Goal: Transaction & Acquisition: Purchase product/service

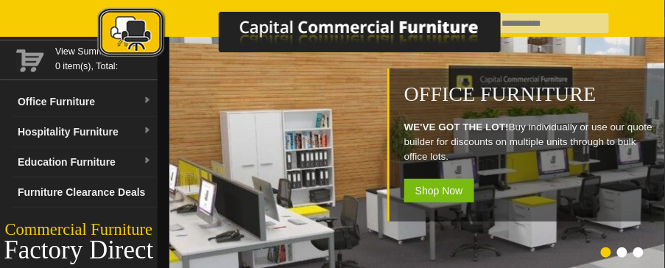
scroll to position [91, 0]
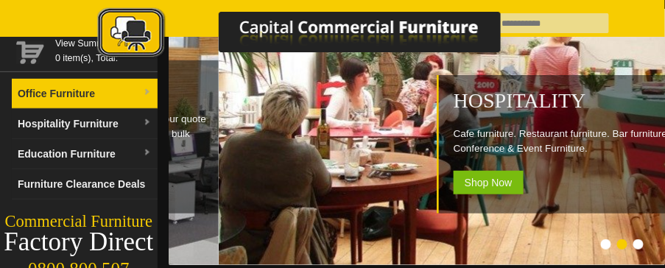
click at [125, 91] on link "Office Furniture" at bounding box center [85, 94] width 146 height 30
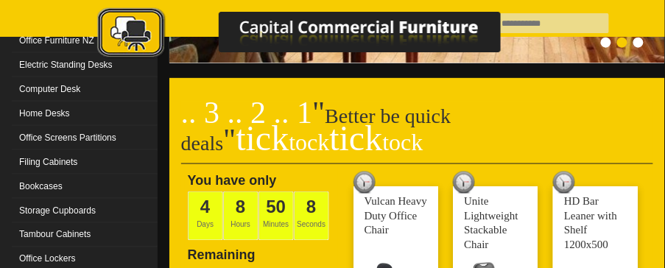
scroll to position [293, 0]
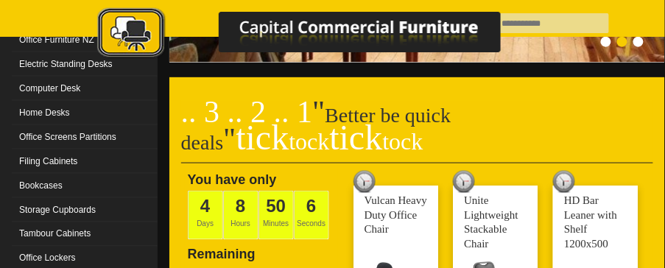
click at [549, 27] on img at bounding box center [315, 34] width 516 height 54
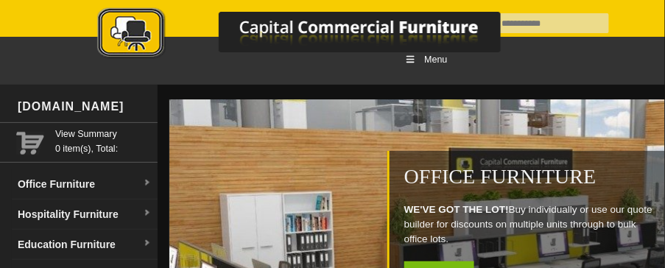
click at [519, 24] on img at bounding box center [315, 34] width 516 height 54
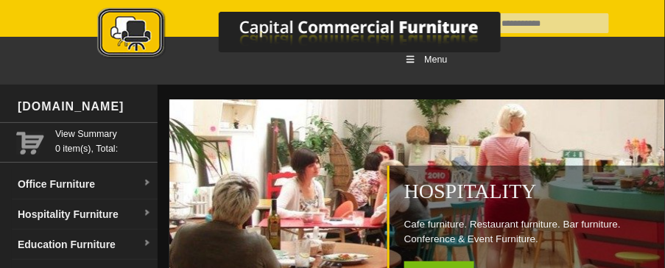
click at [535, 10] on img at bounding box center [315, 34] width 516 height 54
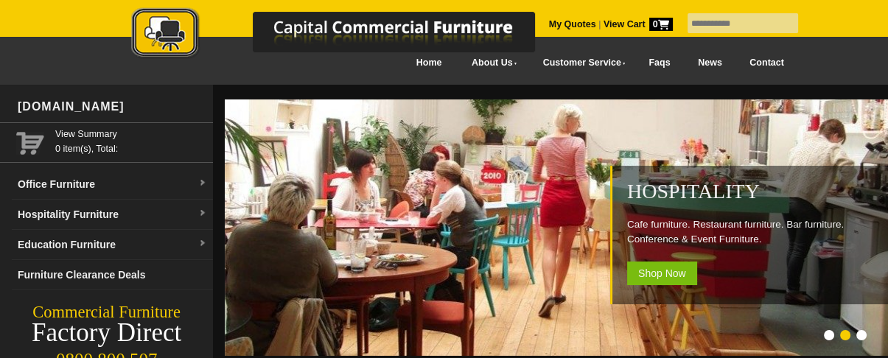
click at [664, 21] on input "text" at bounding box center [742, 23] width 110 height 20
type input "****"
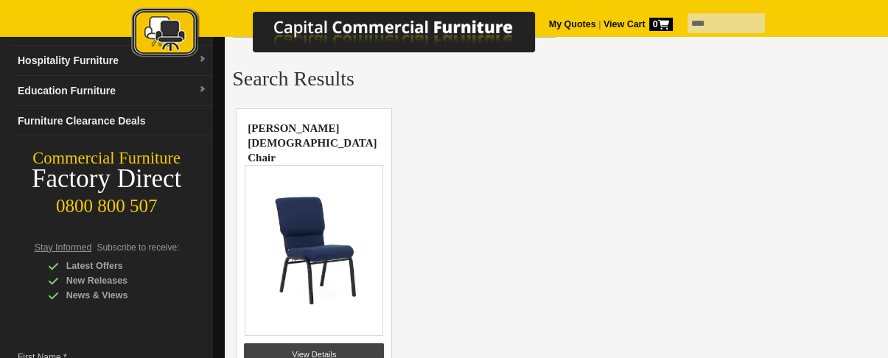
scroll to position [172, 0]
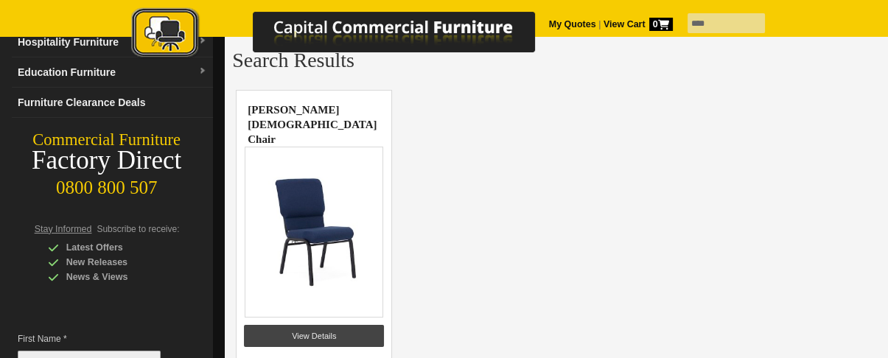
click at [356, 203] on img at bounding box center [314, 232] width 114 height 110
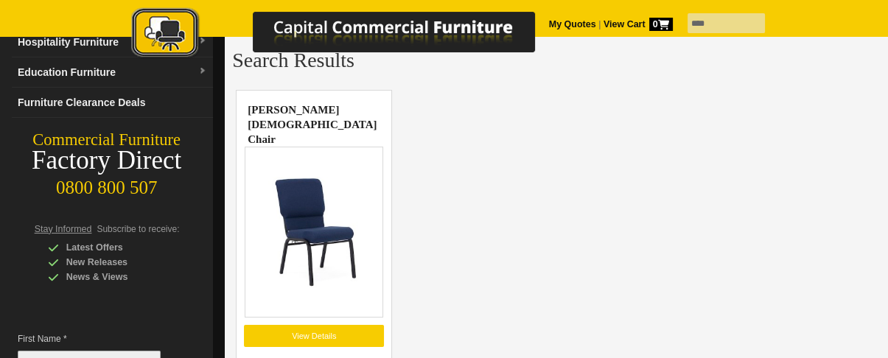
click at [312, 334] on link "View Details" at bounding box center [314, 336] width 140 height 22
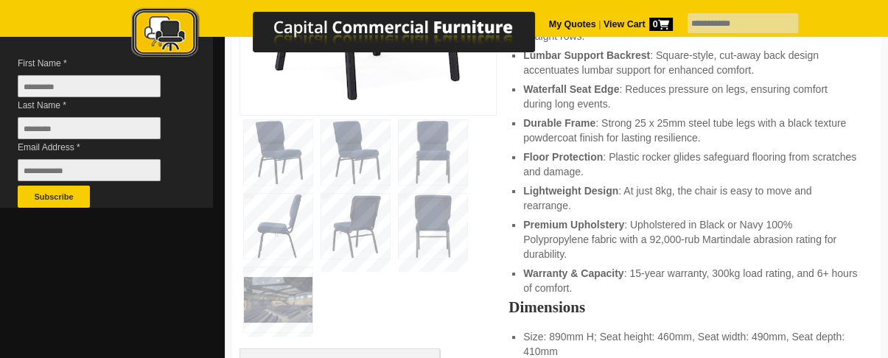
scroll to position [446, 0]
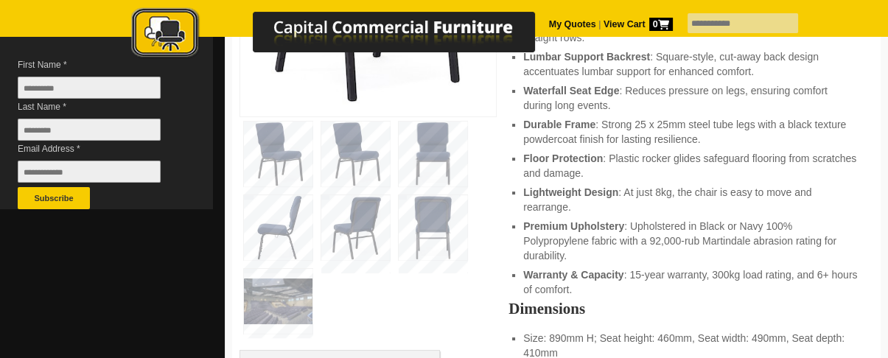
click at [288, 291] on img at bounding box center [278, 301] width 68 height 65
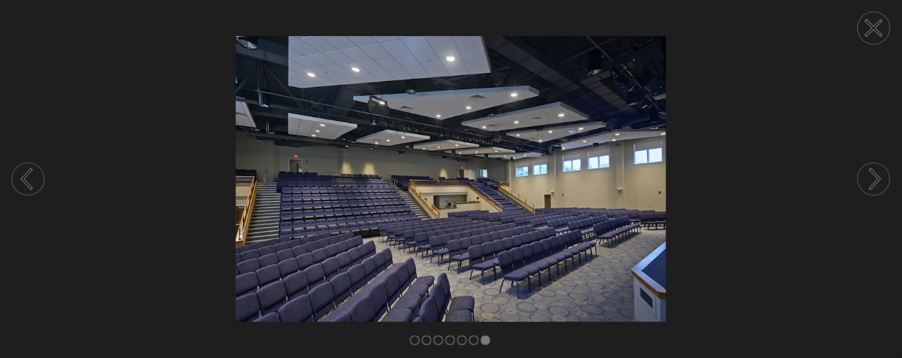
click at [877, 180] on icon at bounding box center [875, 178] width 9 height 19
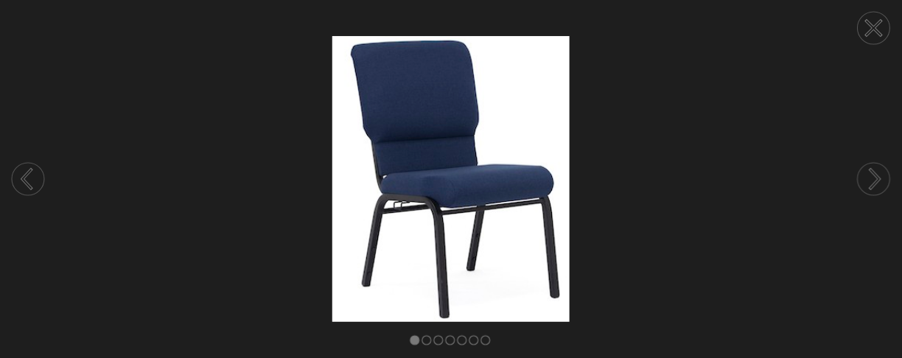
click at [873, 178] on circle at bounding box center [873, 179] width 32 height 32
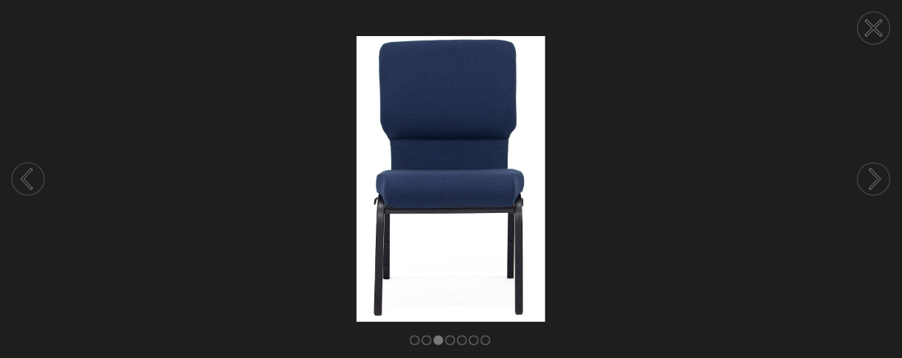
click at [876, 35] on circle at bounding box center [873, 28] width 32 height 32
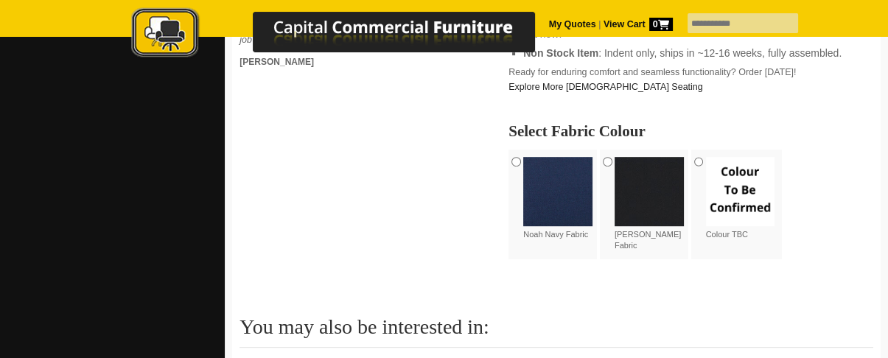
scroll to position [959, 0]
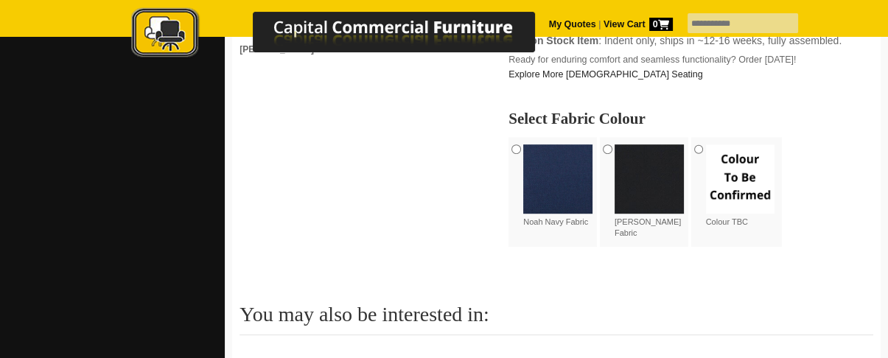
click at [549, 182] on img at bounding box center [557, 178] width 69 height 69
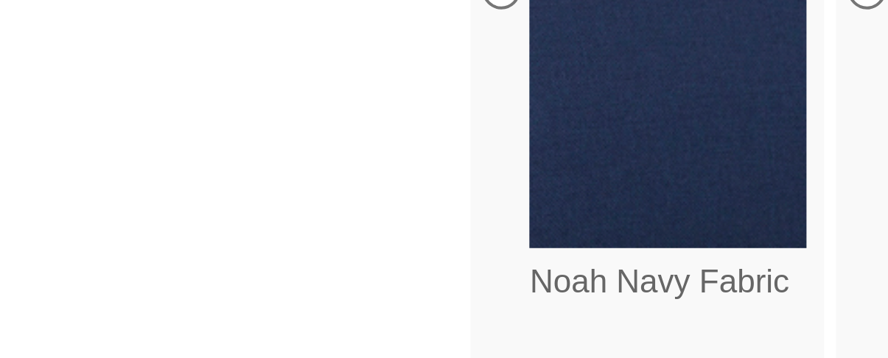
scroll to position [966, 0]
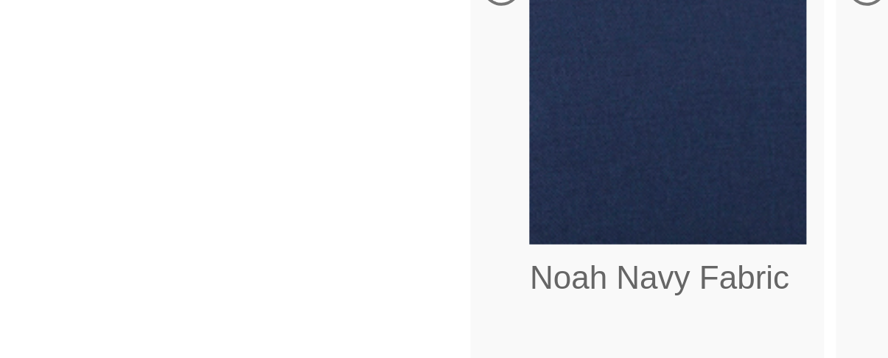
drag, startPoint x: 502, startPoint y: 205, endPoint x: 479, endPoint y: 203, distance: 22.9
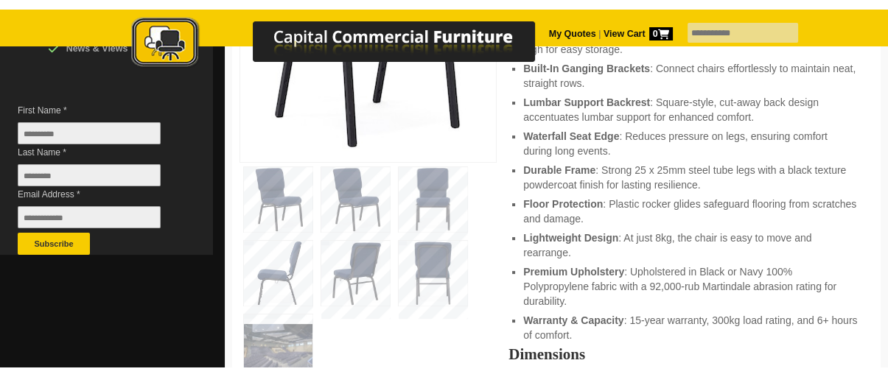
scroll to position [402, 0]
